Goal: Task Accomplishment & Management: Use online tool/utility

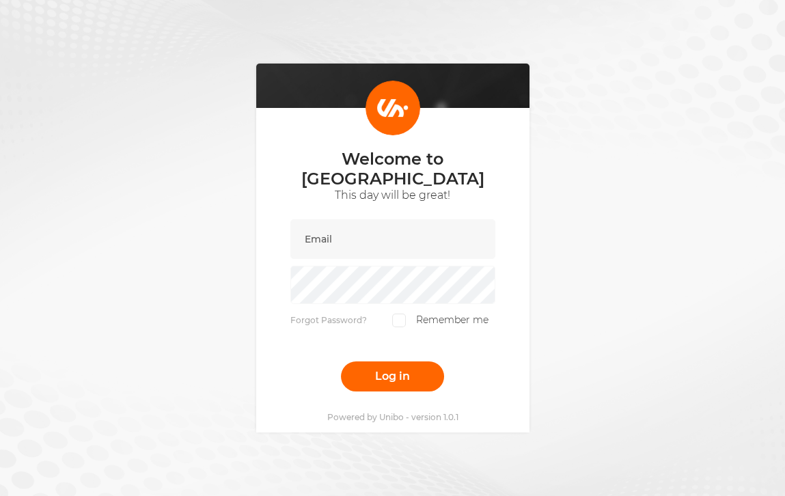
click at [336, 204] on div "Welcome to [GEOGRAPHIC_DATA] This day will be great!" at bounding box center [393, 184] width 205 height 70
click at [336, 225] on input "email" at bounding box center [393, 239] width 205 height 40
type input "[PERSON_NAME][EMAIL_ADDRESS][DOMAIN_NAME]"
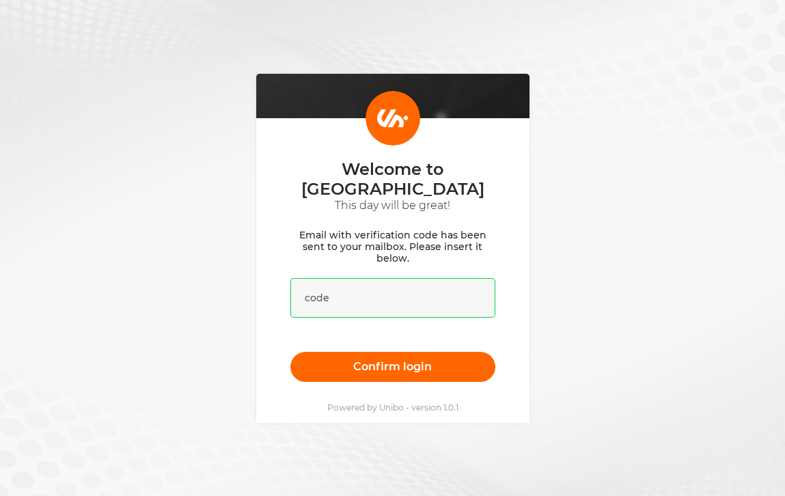
click at [367, 286] on input "text" at bounding box center [393, 298] width 205 height 40
paste input "996997"
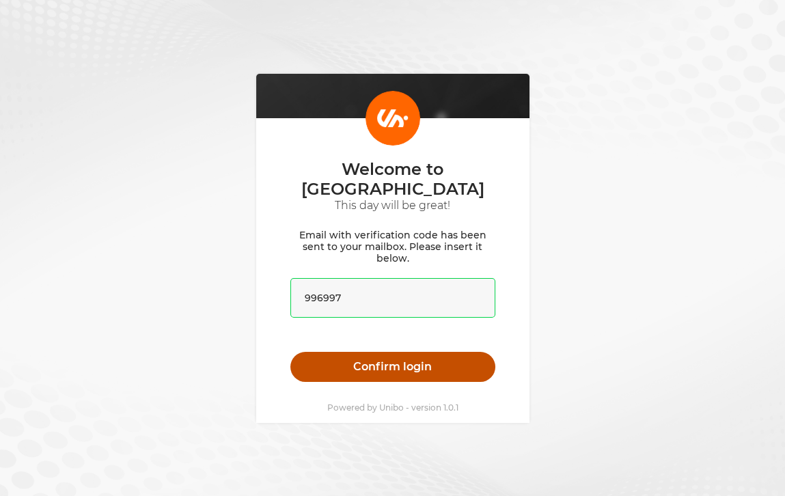
type input "996997"
click at [394, 357] on button "Confirm login" at bounding box center [393, 367] width 205 height 30
